Goal: Task Accomplishment & Management: Manage account settings

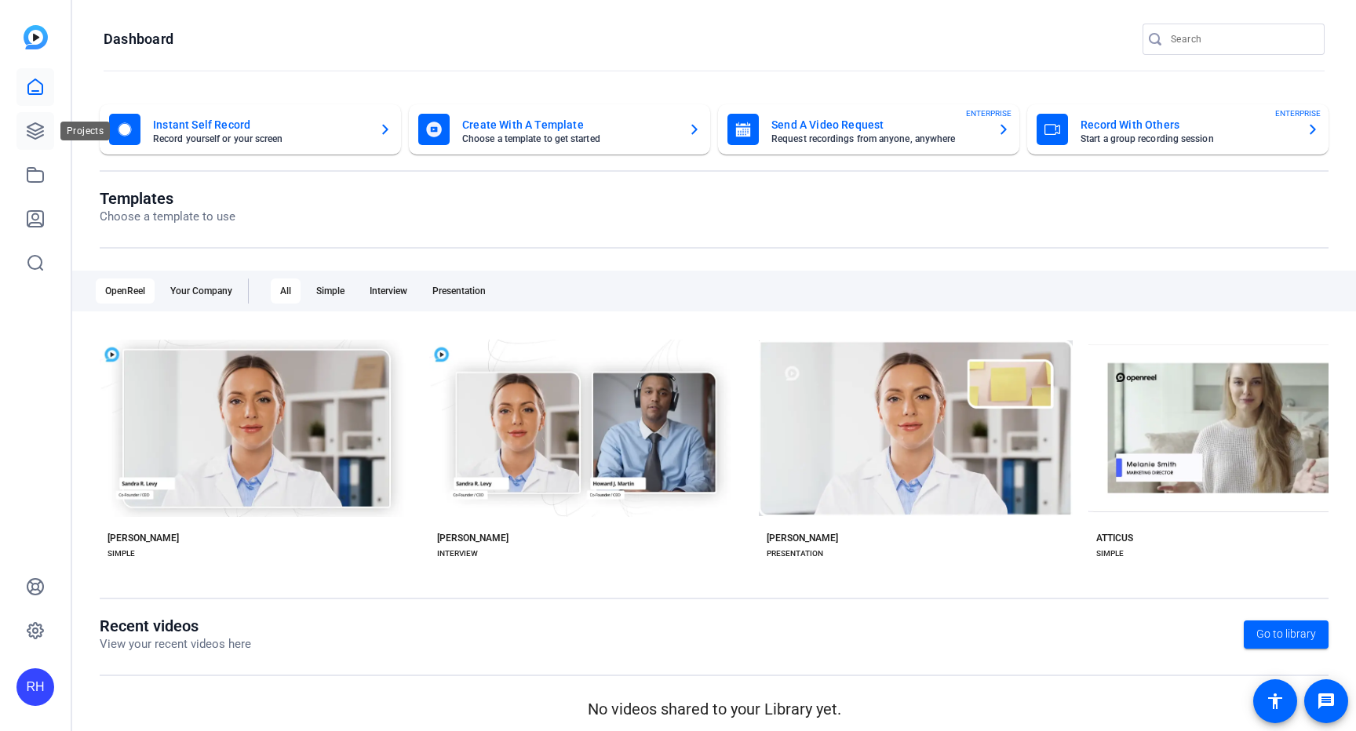
click at [34, 134] on icon at bounding box center [35, 131] width 19 height 19
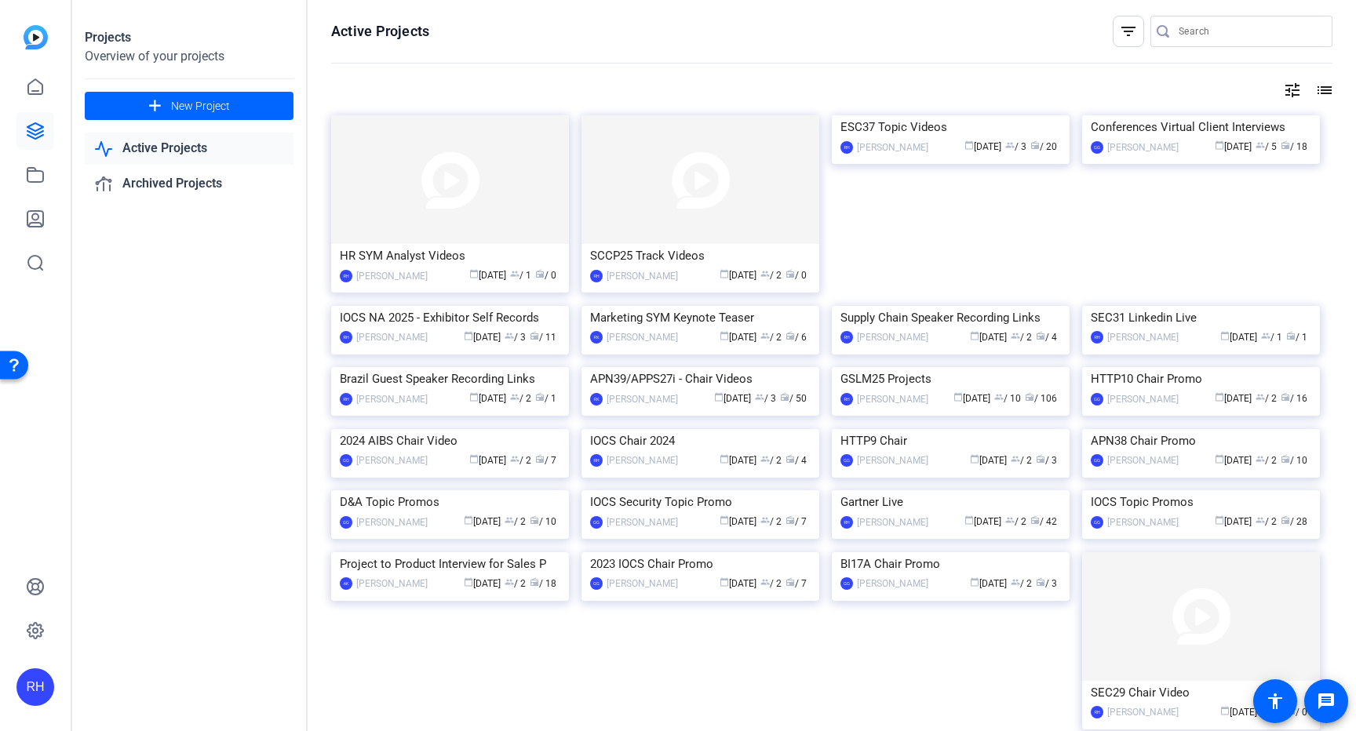
click at [438, 306] on img at bounding box center [450, 306] width 238 height 0
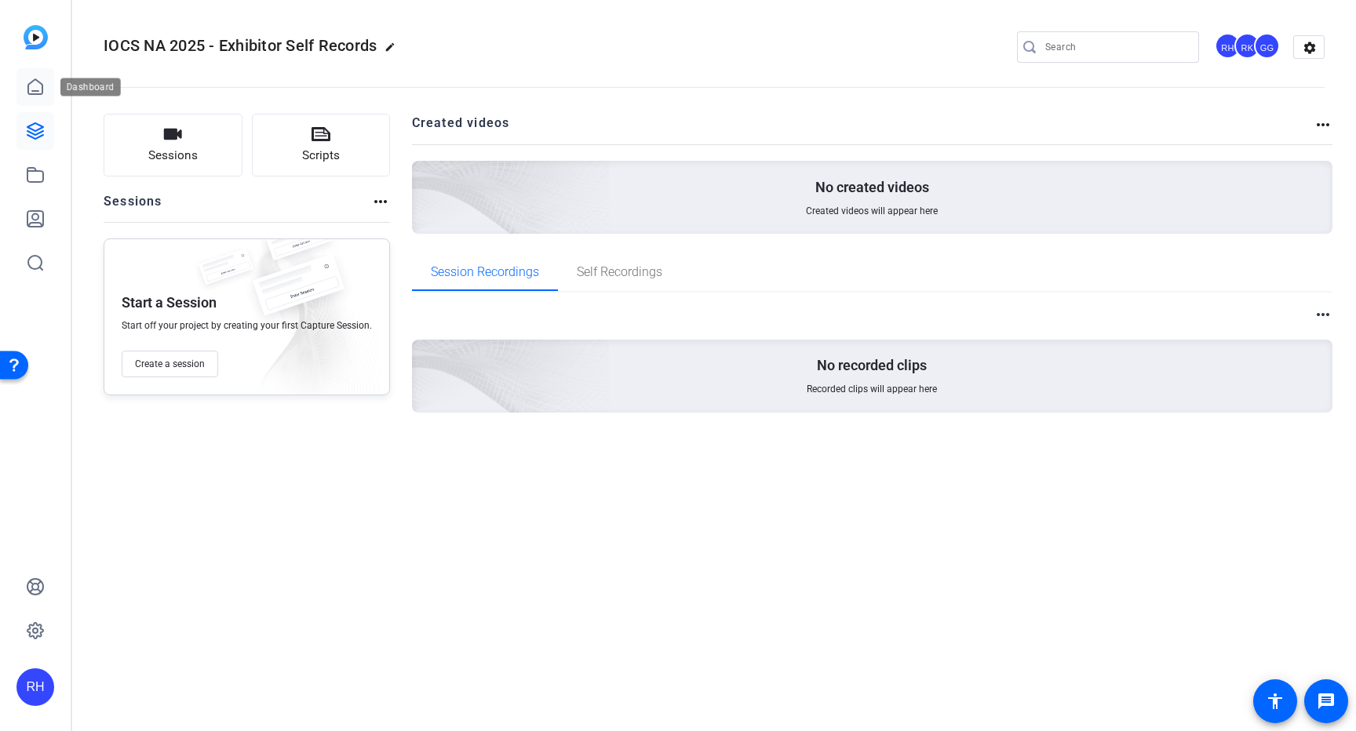
click at [38, 90] on icon at bounding box center [35, 86] width 14 height 15
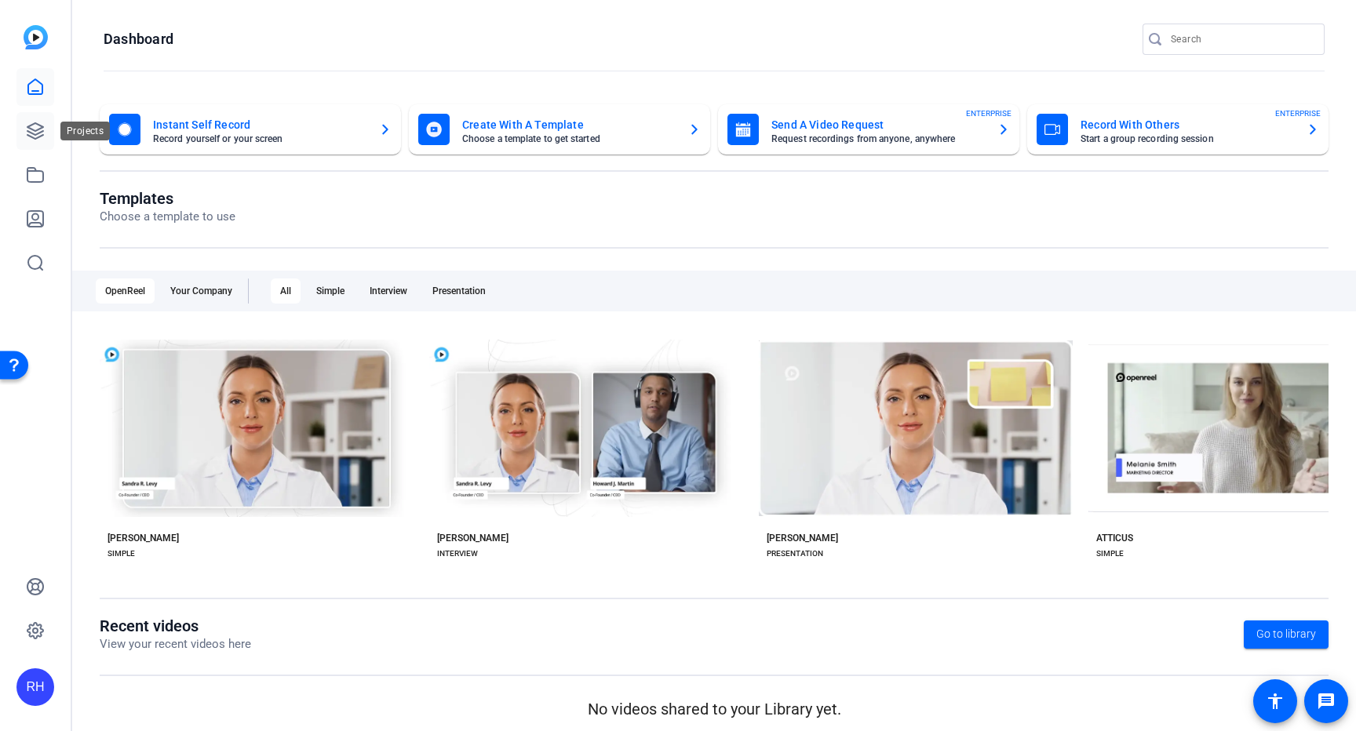
click at [36, 126] on icon at bounding box center [35, 131] width 19 height 19
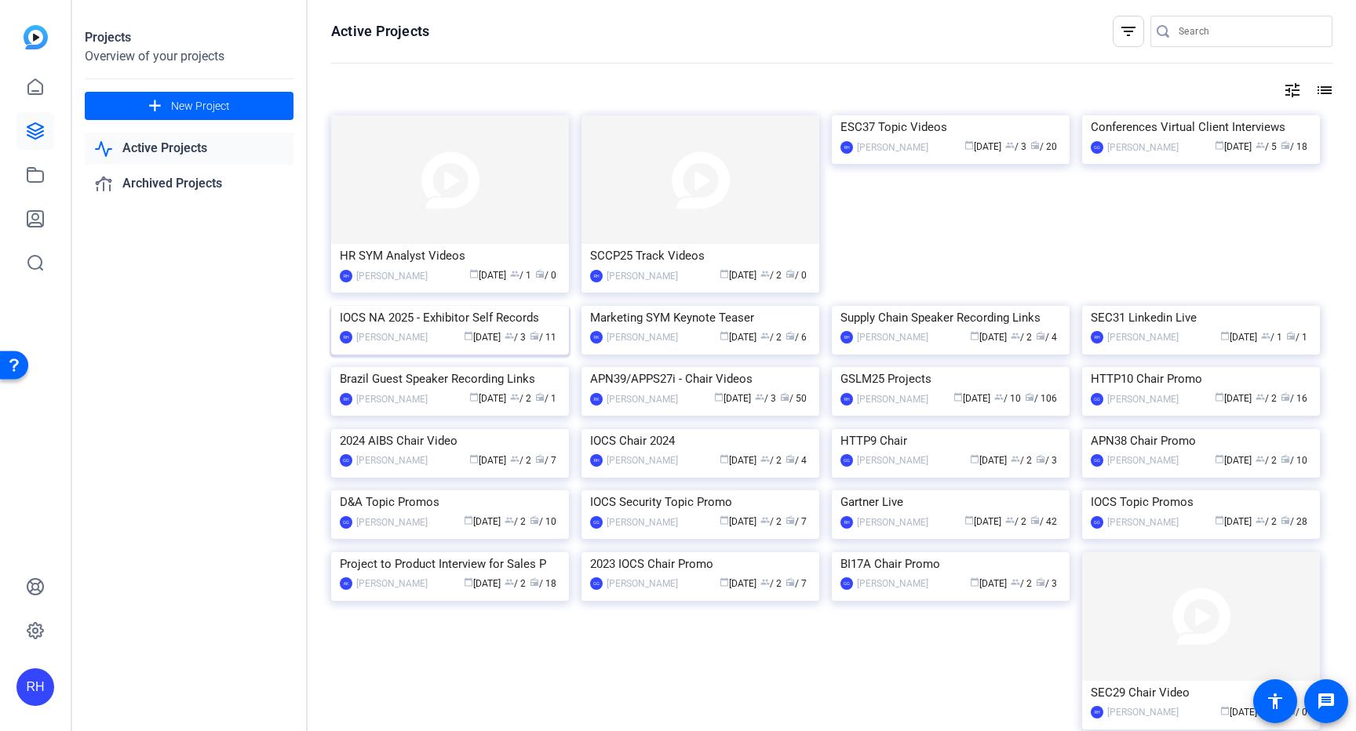
click at [476, 306] on img at bounding box center [450, 306] width 238 height 0
click at [449, 207] on img at bounding box center [450, 179] width 238 height 129
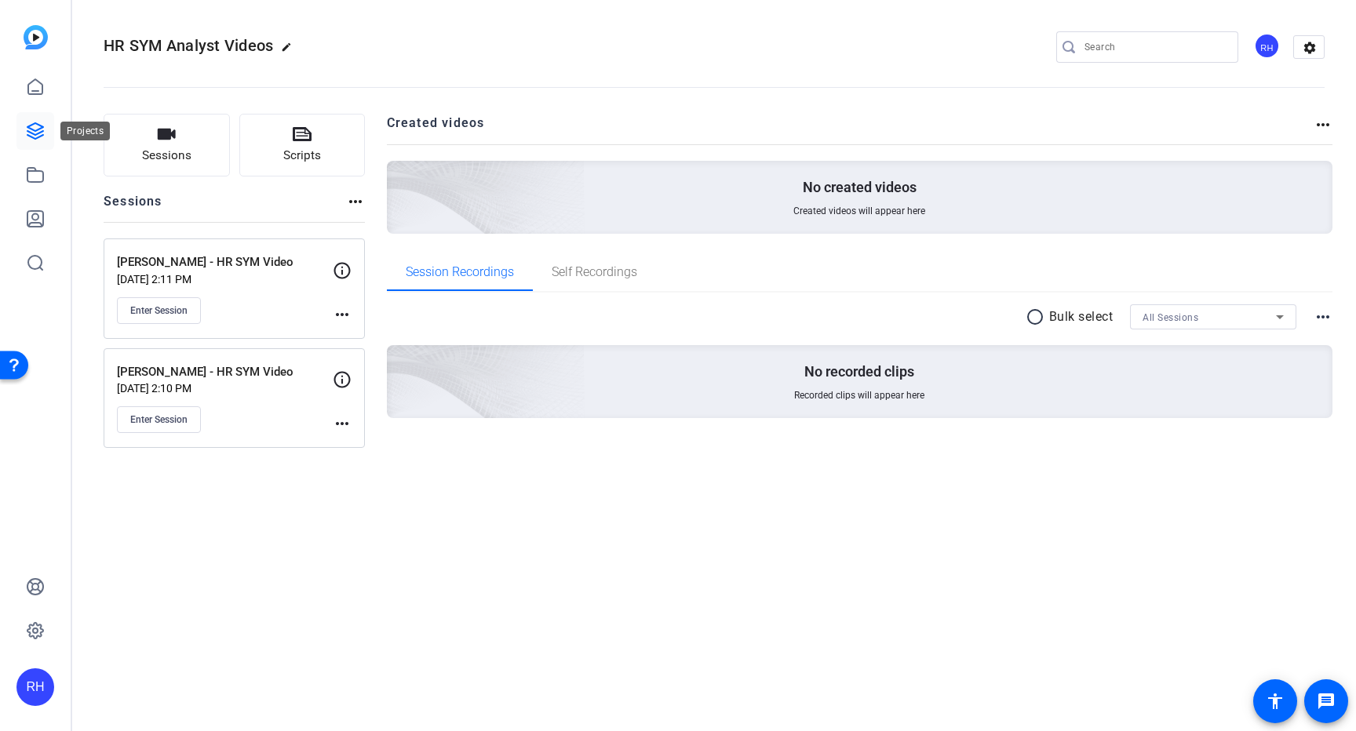
click at [38, 129] on icon at bounding box center [35, 131] width 16 height 16
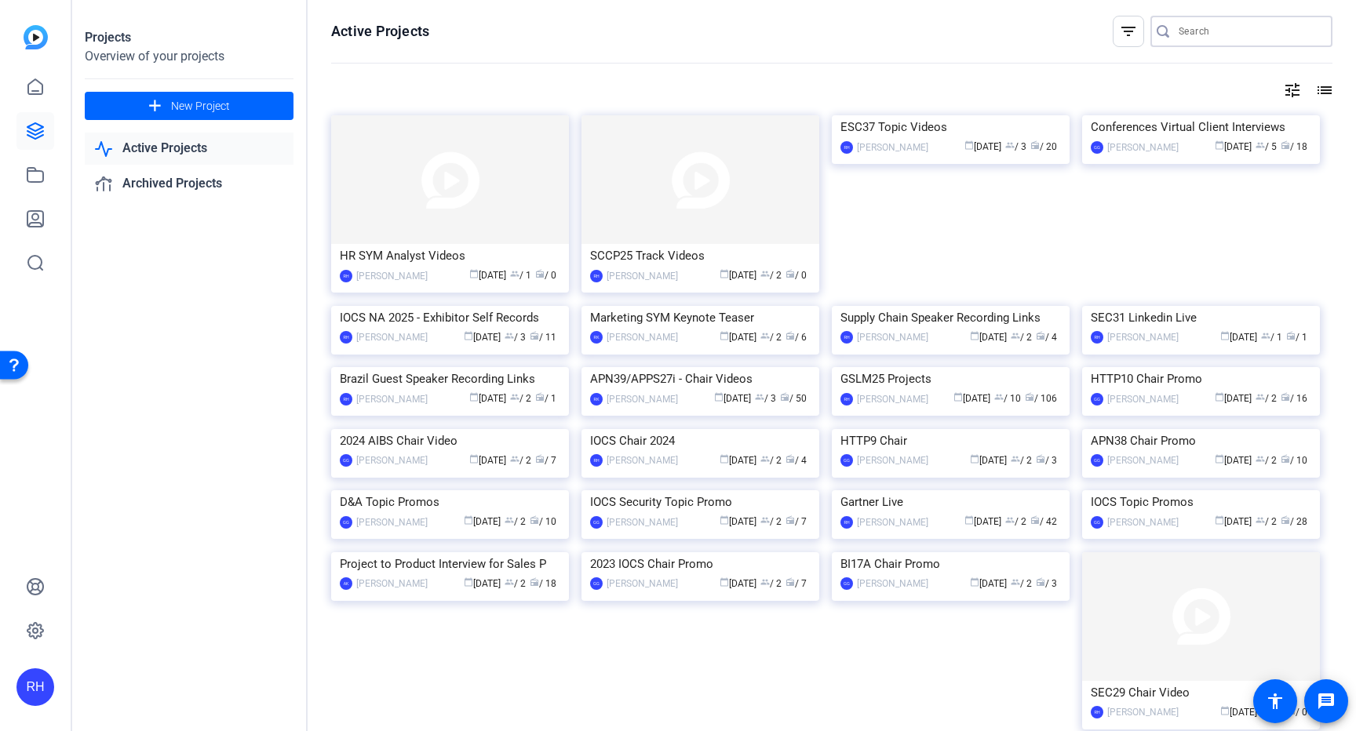
click at [1212, 23] on input "Search" at bounding box center [1249, 31] width 141 height 19
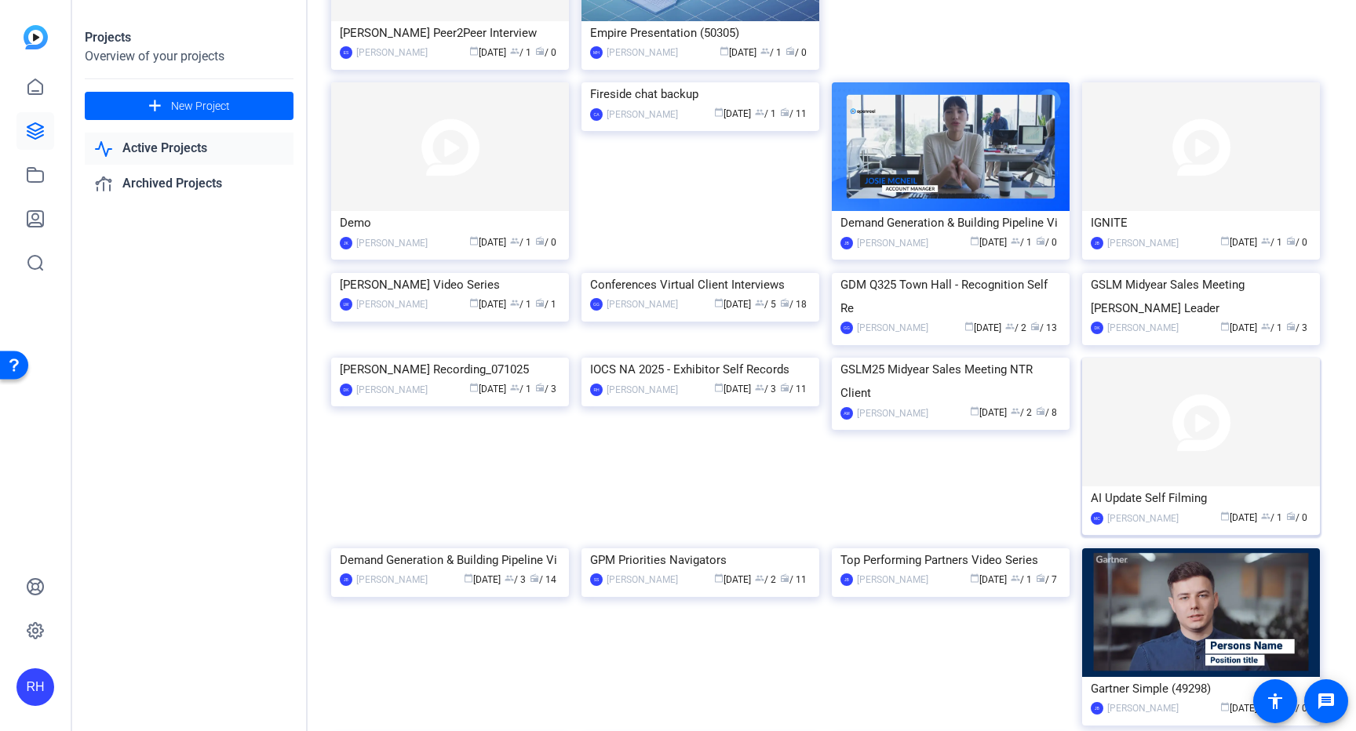
scroll to position [1298, 0]
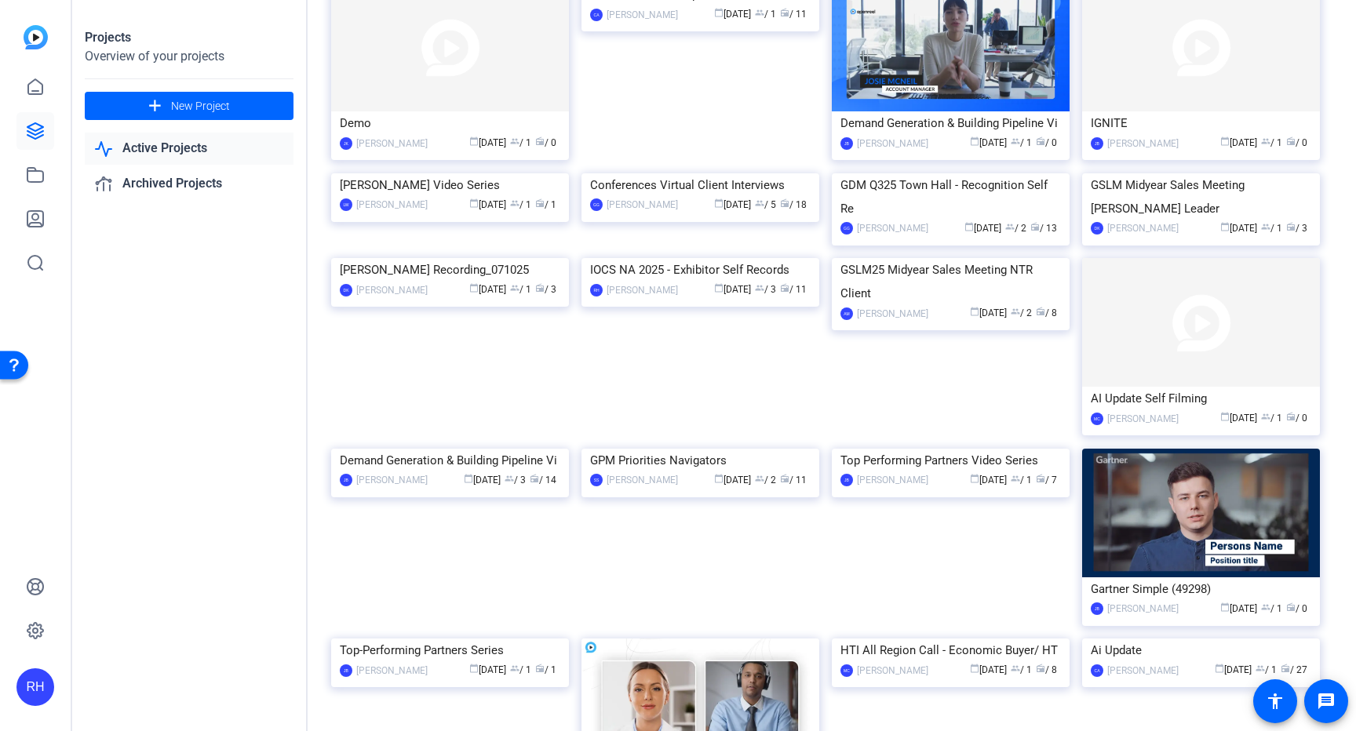
click at [678, 258] on img at bounding box center [701, 258] width 238 height 0
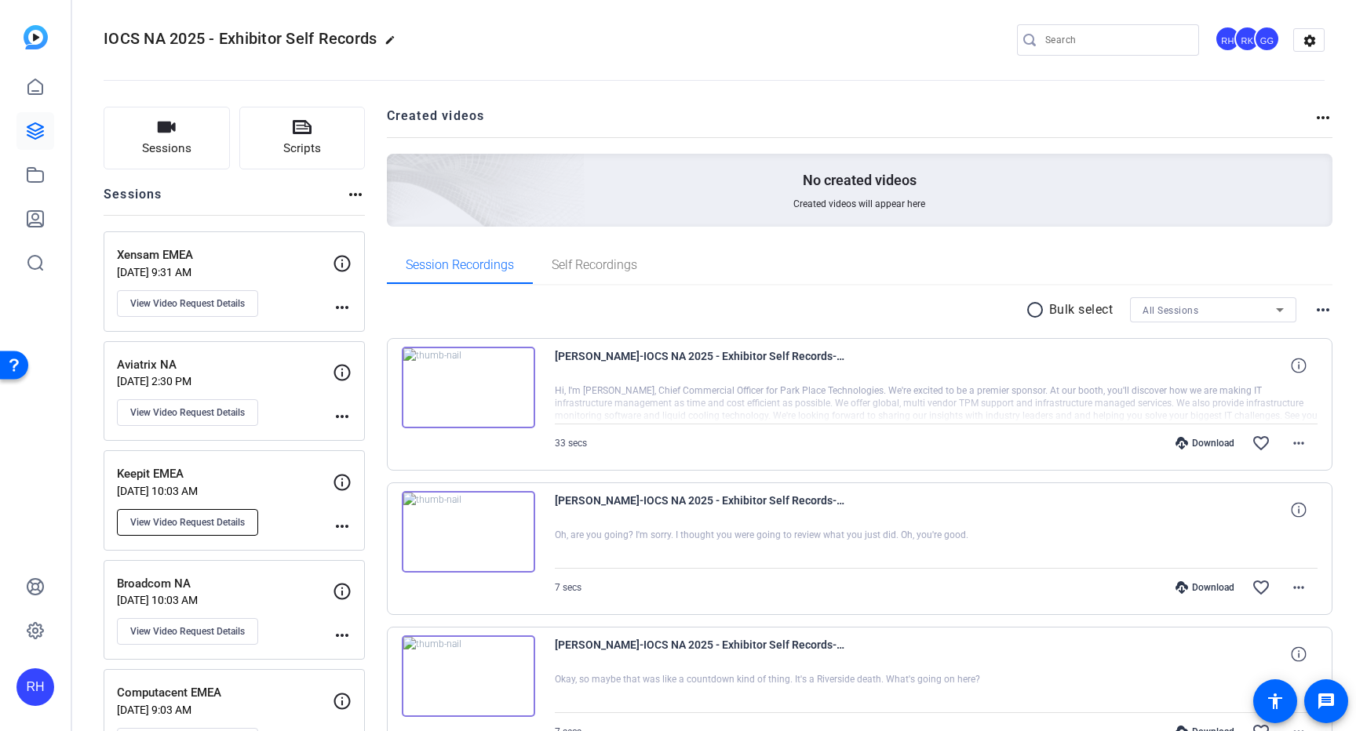
scroll to position [11, 0]
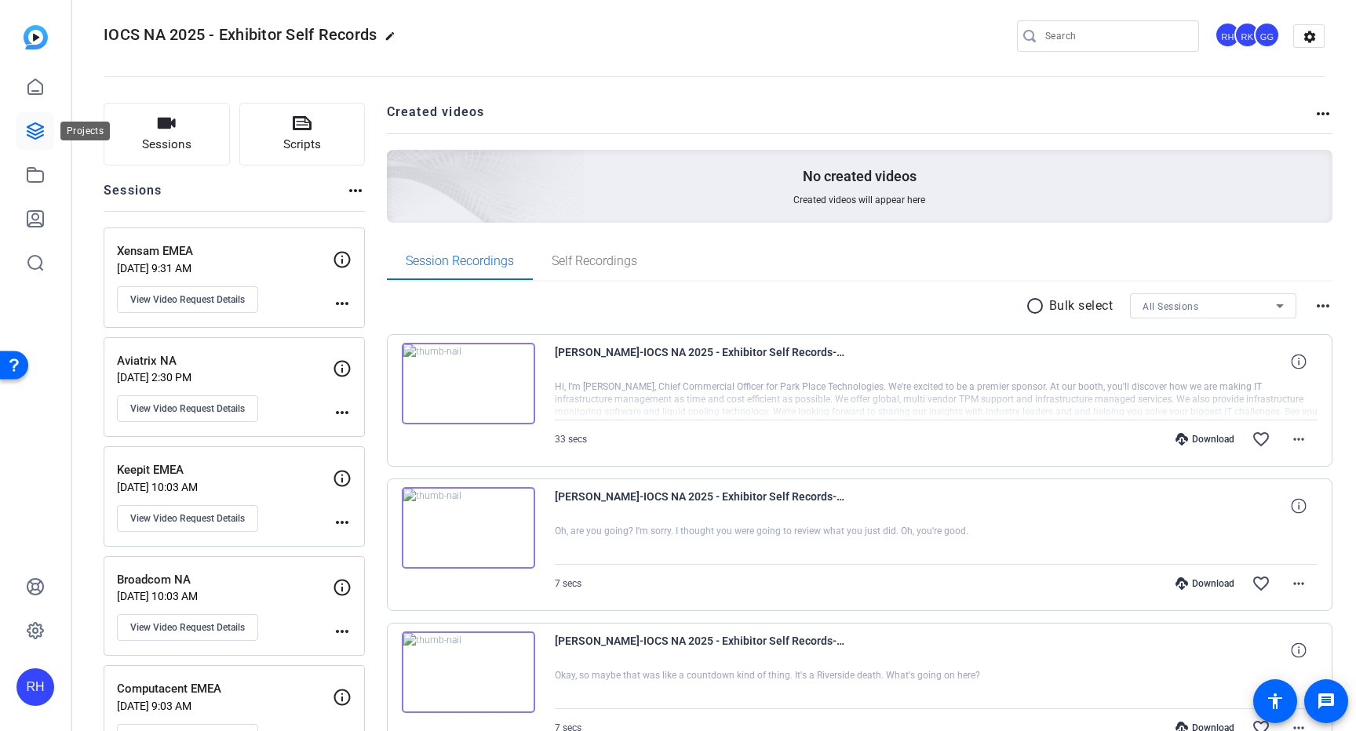
click at [36, 131] on icon at bounding box center [35, 131] width 19 height 19
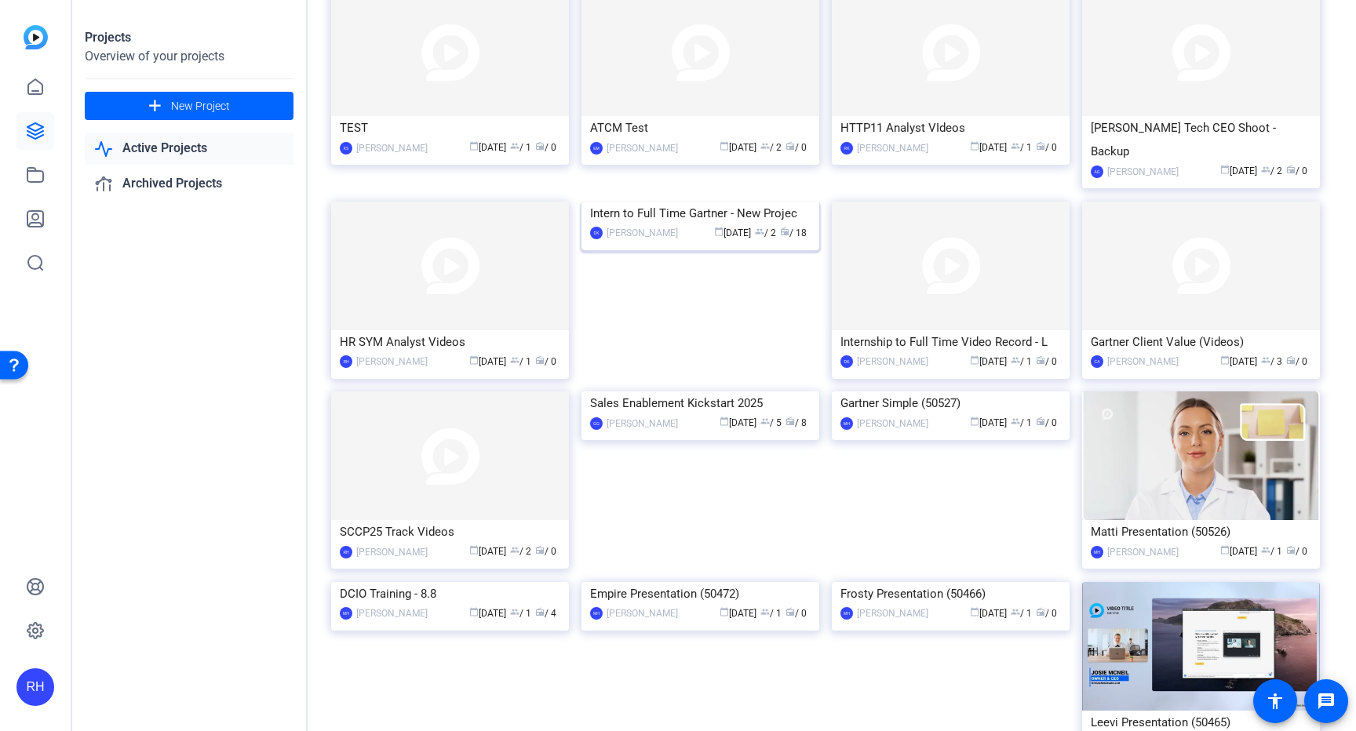
scroll to position [159, 0]
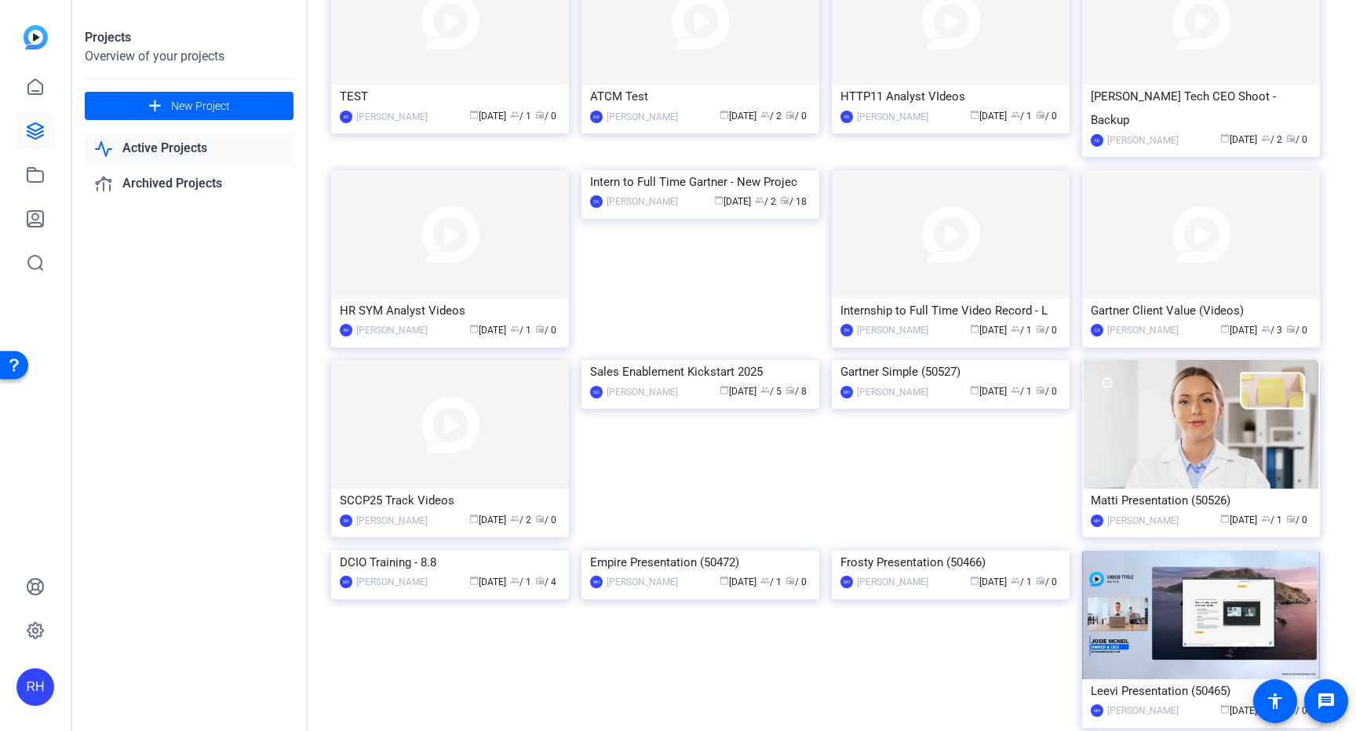
click at [263, 396] on div "Projects Overview of your projects add New Project Active Projects Archived Pro…" at bounding box center [189, 365] width 235 height 731
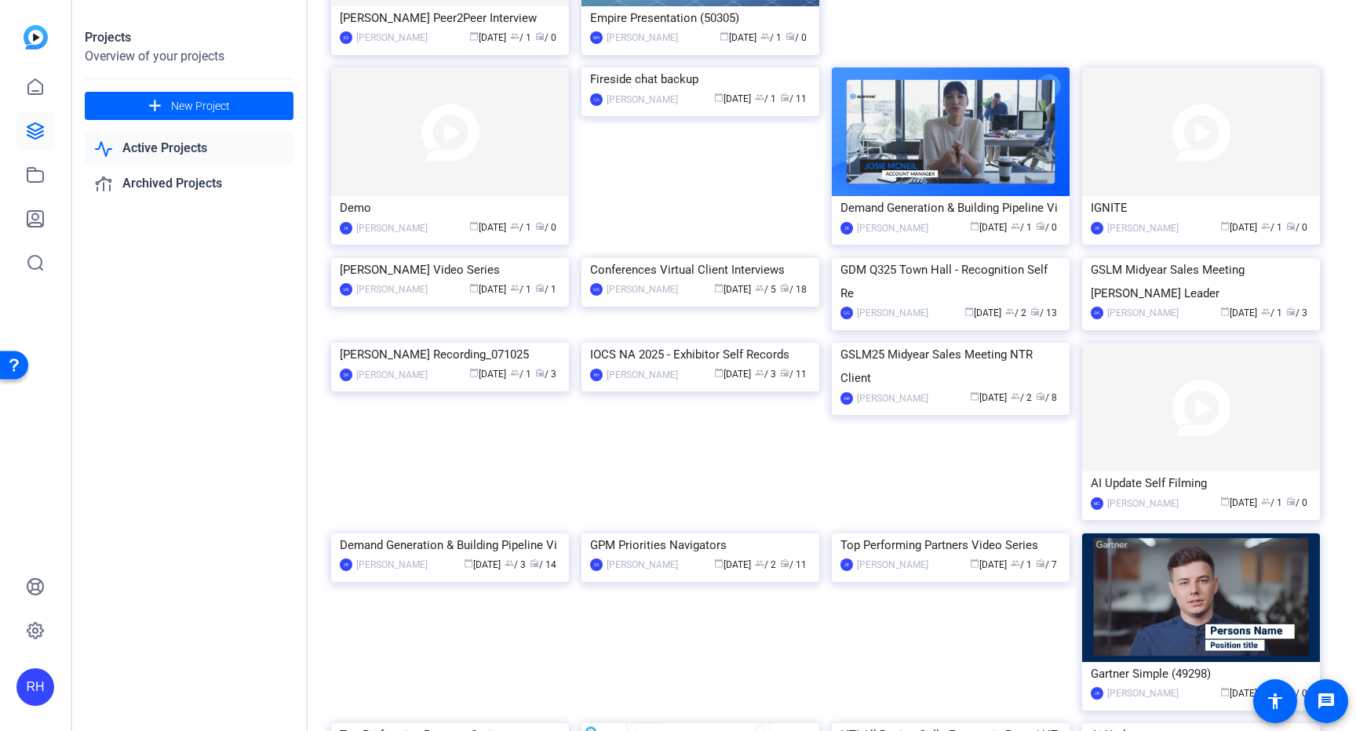
scroll to position [1290, 0]
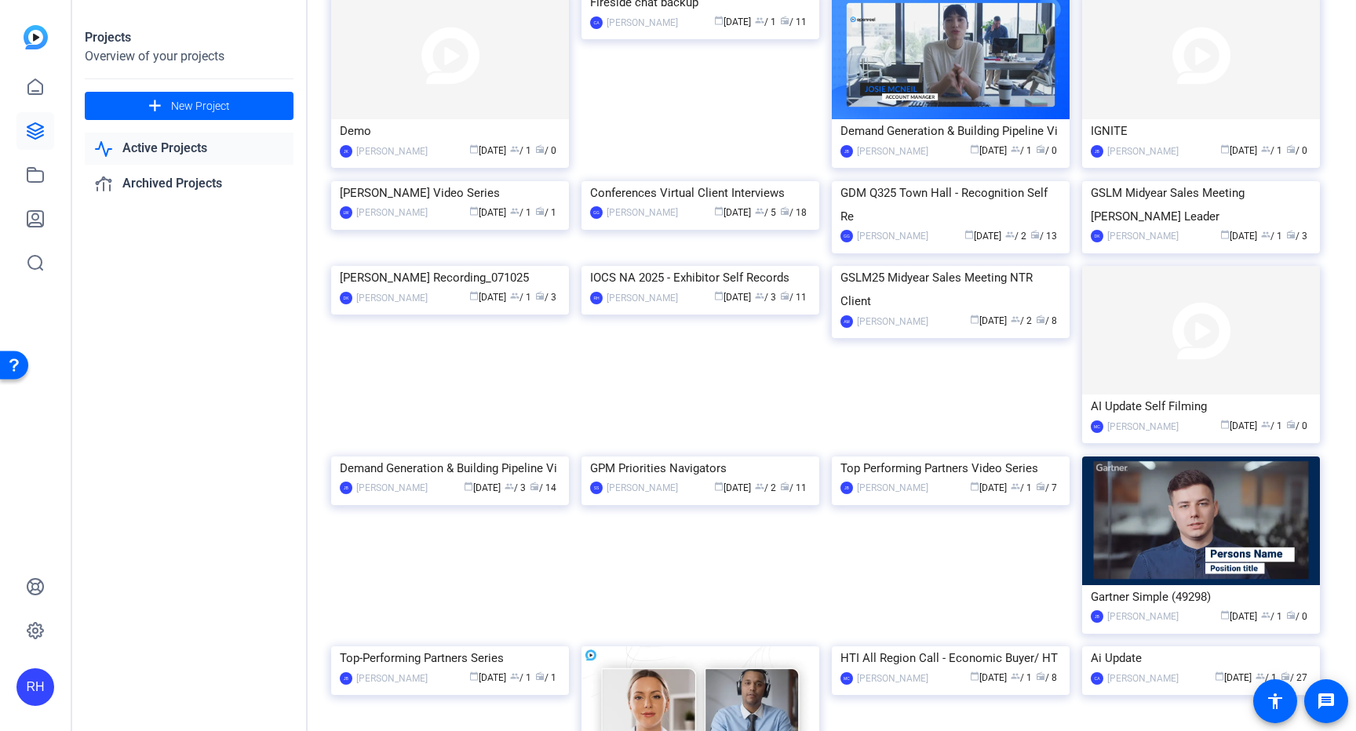
click at [662, 266] on img at bounding box center [701, 266] width 238 height 0
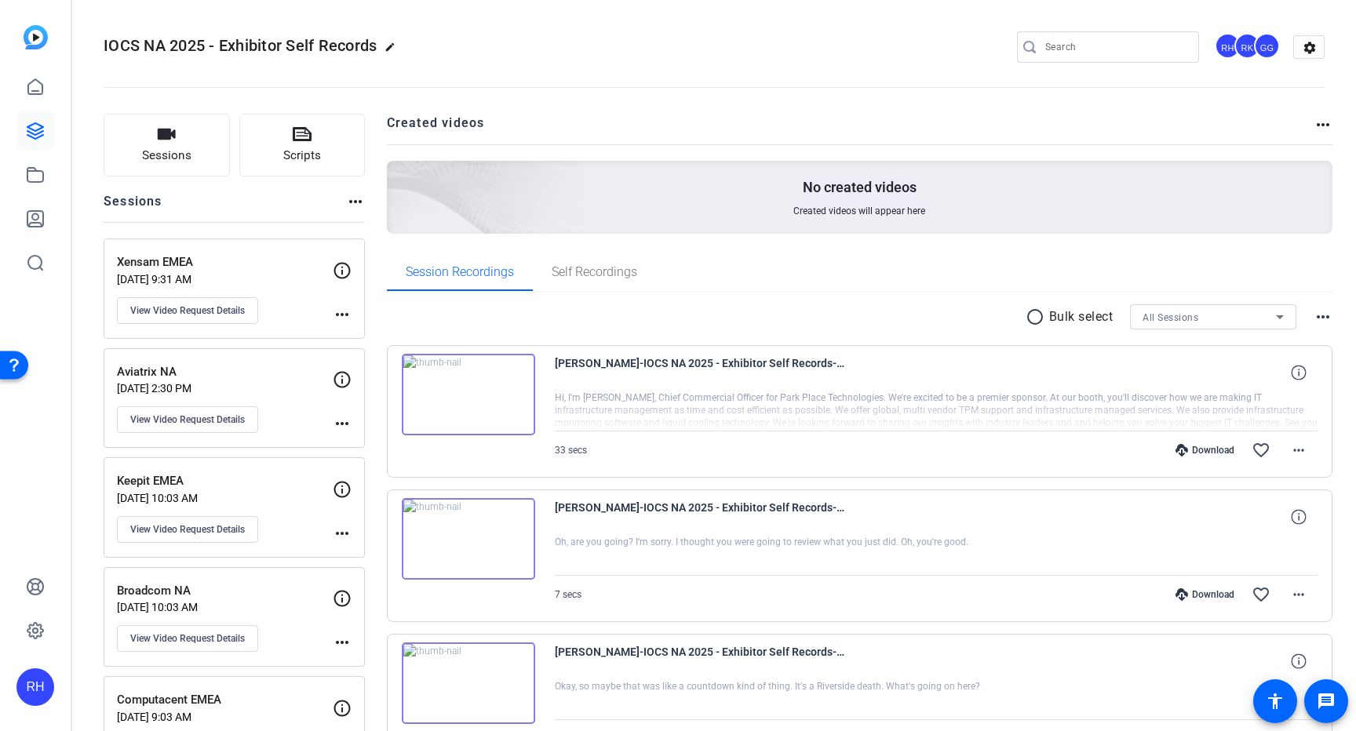
click at [1250, 49] on div "RK" at bounding box center [1247, 46] width 26 height 26
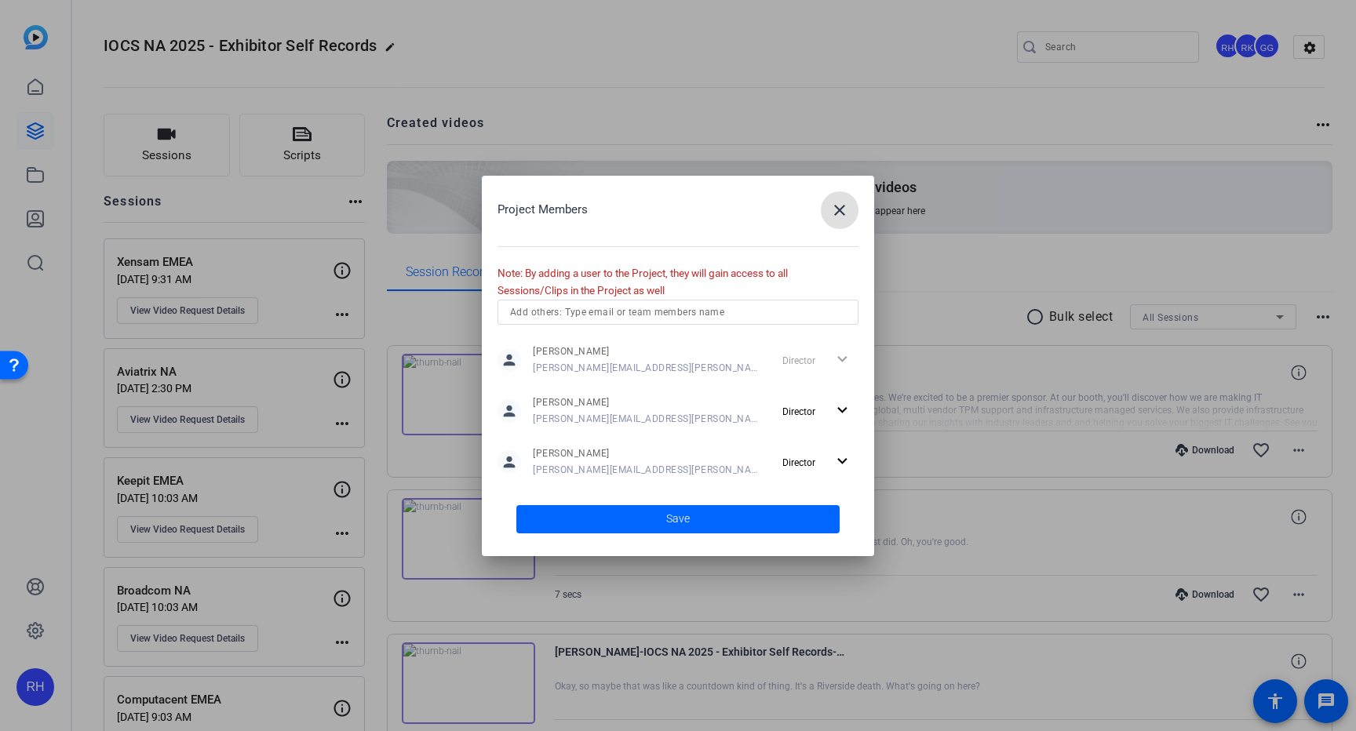
click at [840, 212] on mat-icon "close" at bounding box center [839, 210] width 19 height 19
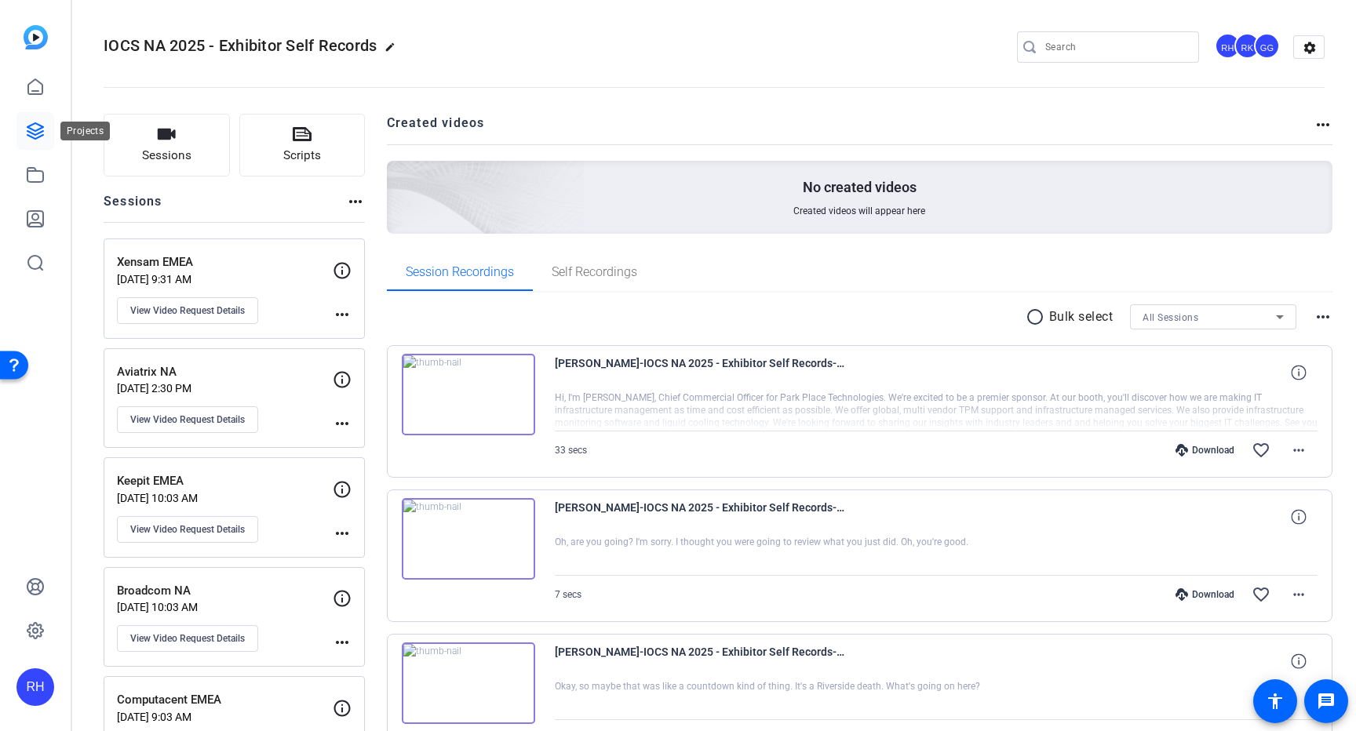
click at [51, 130] on link at bounding box center [35, 131] width 38 height 38
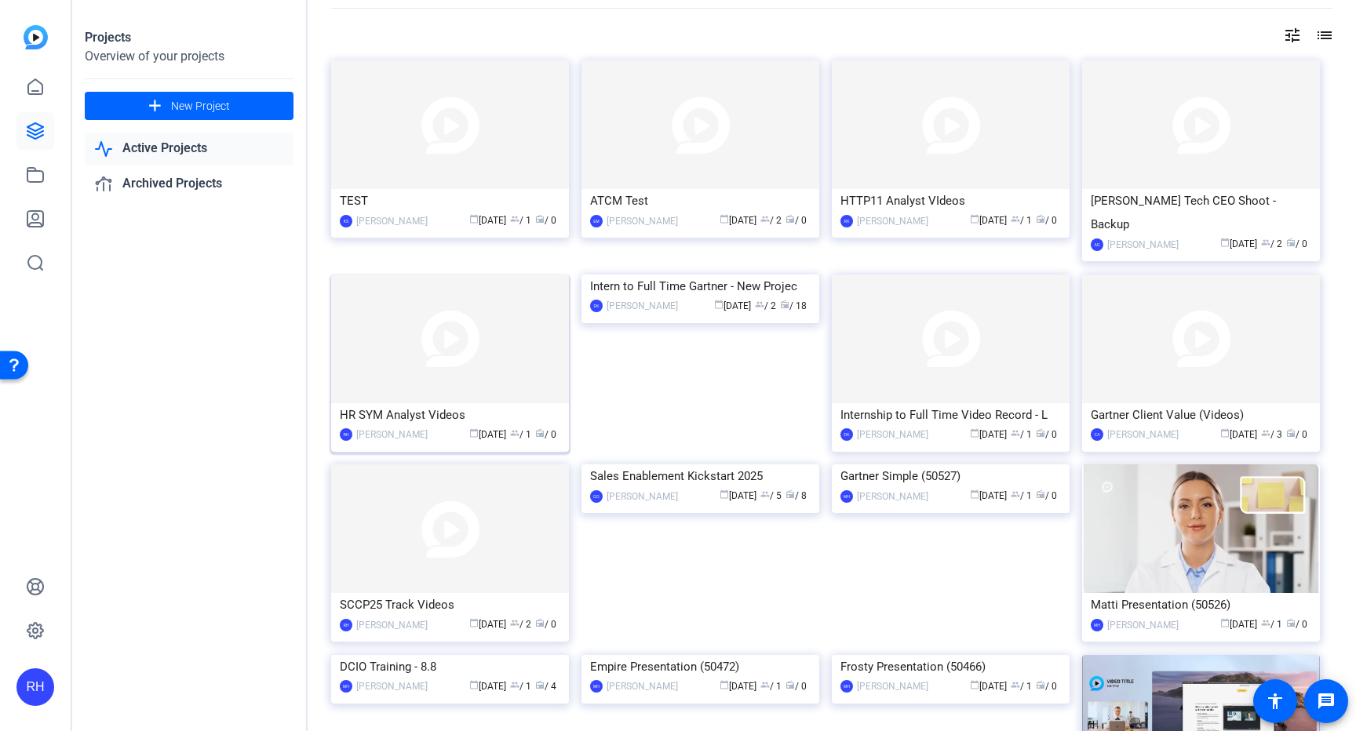
scroll to position [57, 0]
click at [422, 381] on img at bounding box center [450, 336] width 238 height 129
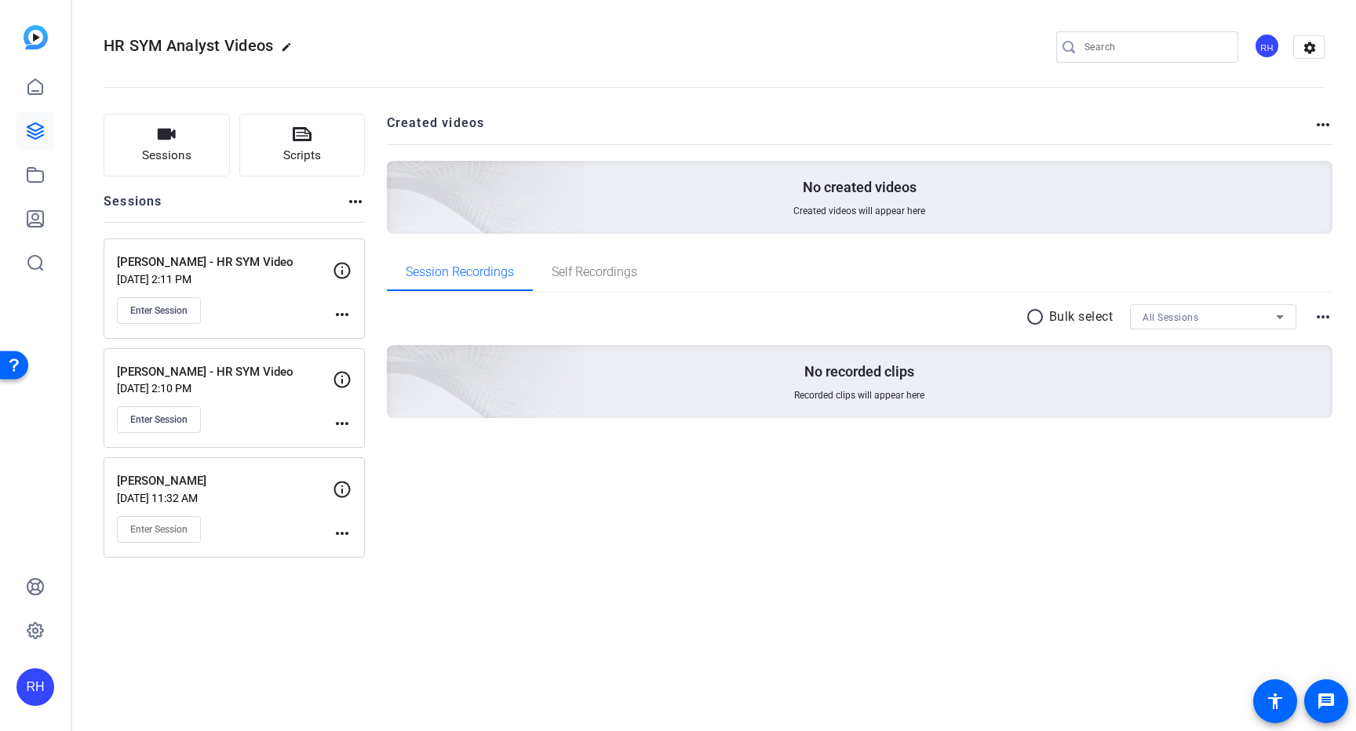
click at [348, 533] on mat-icon "more_horiz" at bounding box center [342, 533] width 19 height 19
click at [403, 580] on span "Archive Session" at bounding box center [380, 576] width 71 height 19
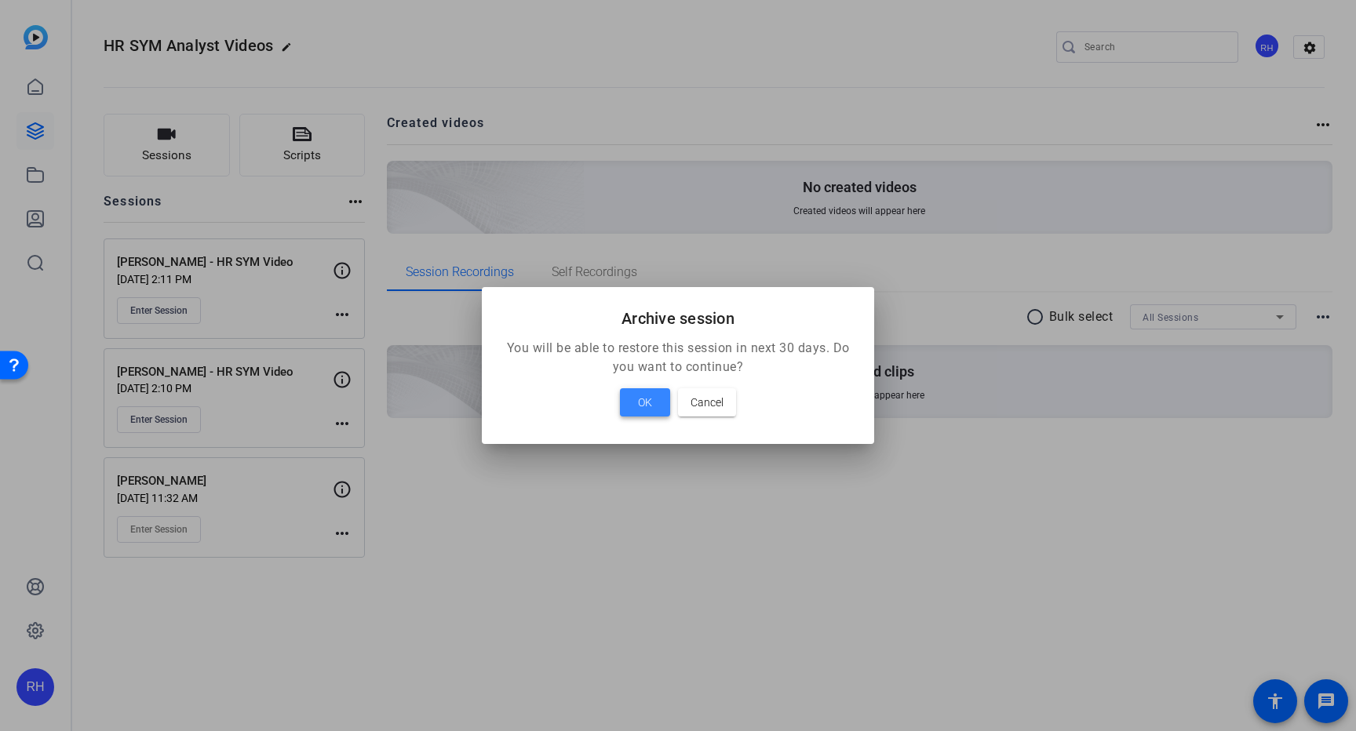
click at [647, 399] on span "OK" at bounding box center [645, 402] width 14 height 19
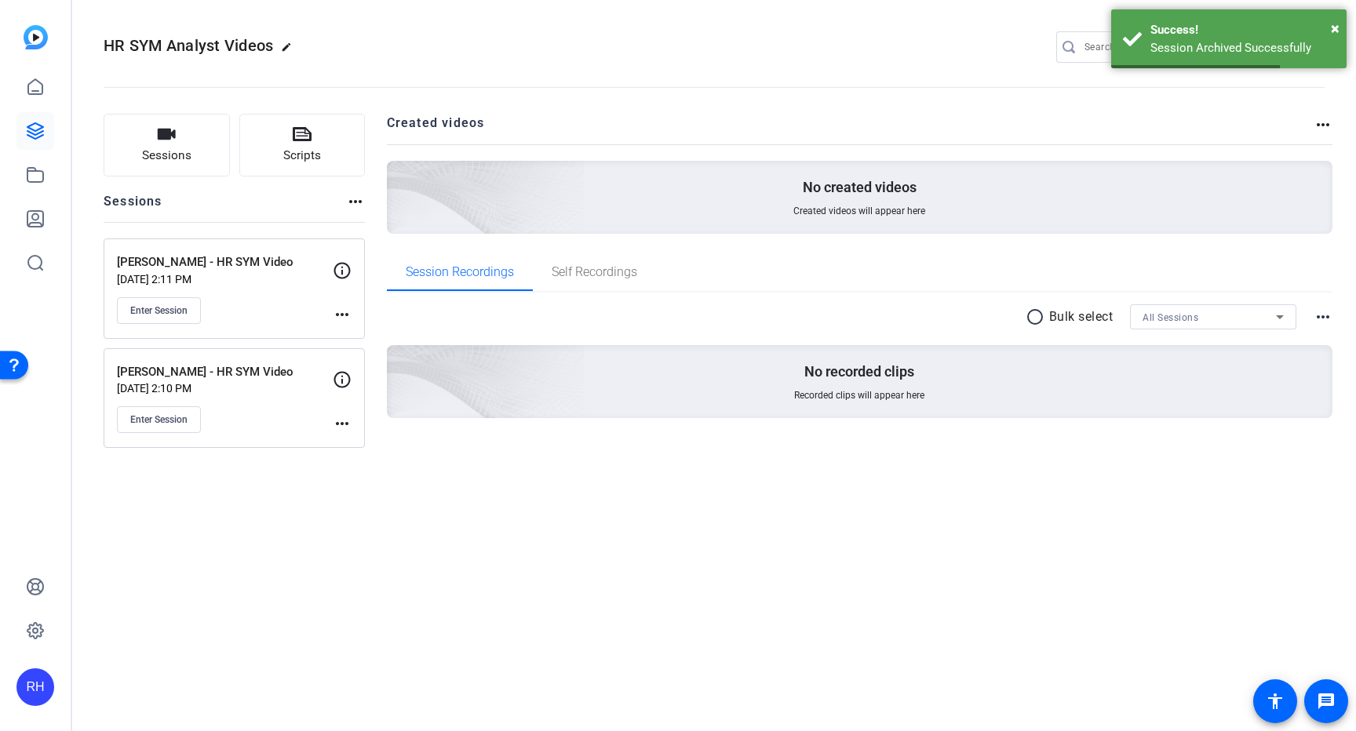
click at [852, 542] on div "HR SYM Analyst Videos edit RH settings Sessions Scripts Sessions more_horiz [PE…" at bounding box center [714, 365] width 1284 height 731
